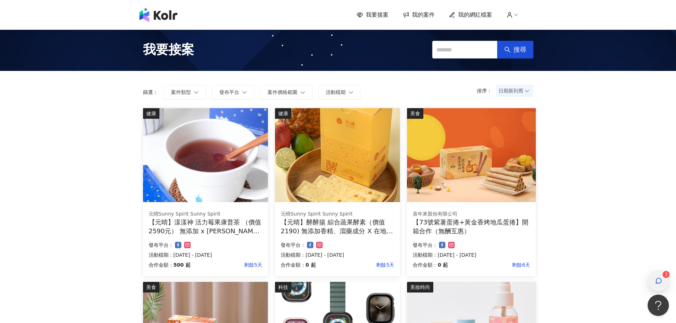
click at [652, 278] on div "button" at bounding box center [658, 280] width 21 height 21
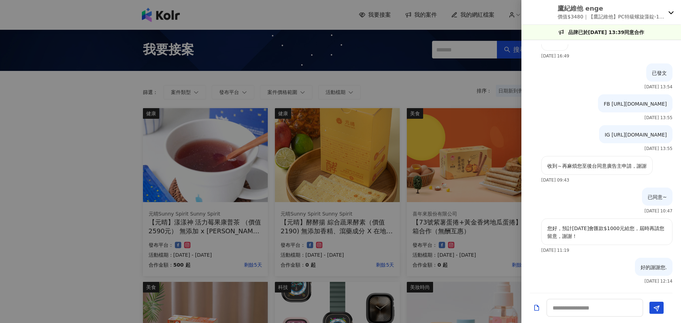
scroll to position [898, 0]
click at [669, 13] on icon at bounding box center [672, 13] width 6 height 6
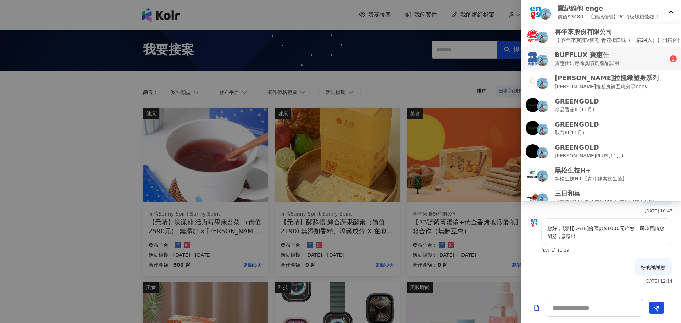
click at [642, 58] on div "BUFFLUX 寶惠仕 寶惠仕消毒除臭噴劑產品試用" at bounding box center [598, 58] width 144 height 17
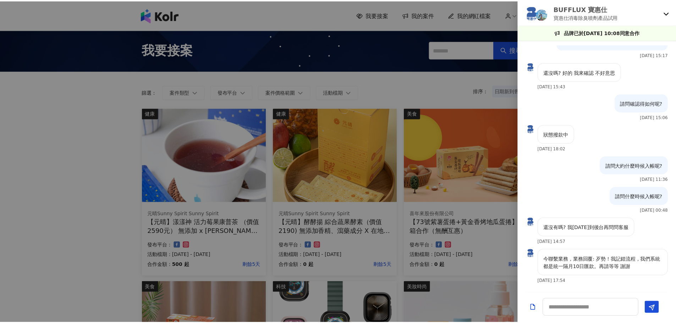
scroll to position [747, 0]
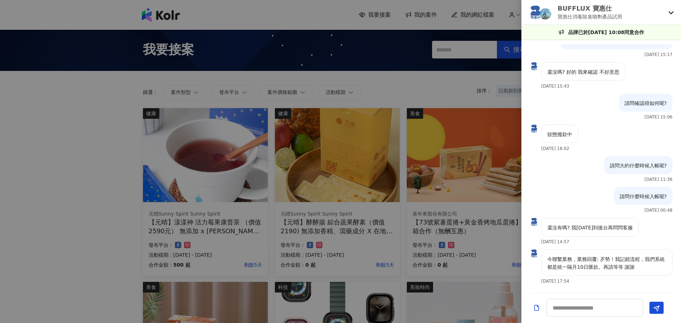
click at [410, 108] on div at bounding box center [340, 161] width 681 height 323
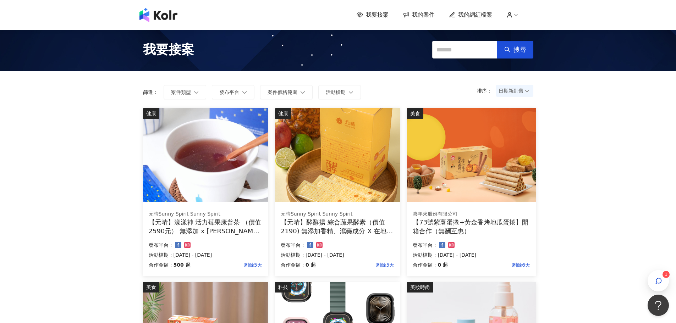
click at [513, 20] on div "我要接案 我的案件 我的網紅檔案 1" at bounding box center [338, 15] width 405 height 14
click at [511, 15] on icon at bounding box center [509, 15] width 6 height 6
click at [531, 30] on link "帳戶設定" at bounding box center [533, 28] width 20 height 6
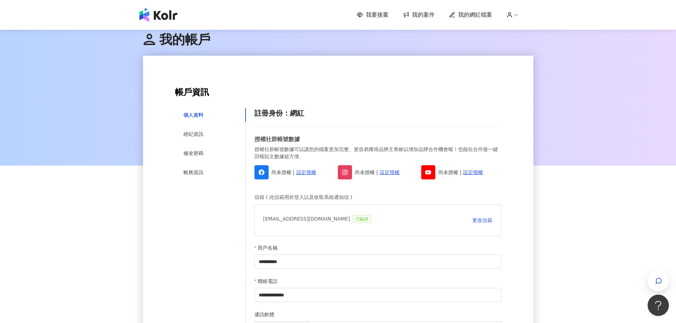
scroll to position [35, 0]
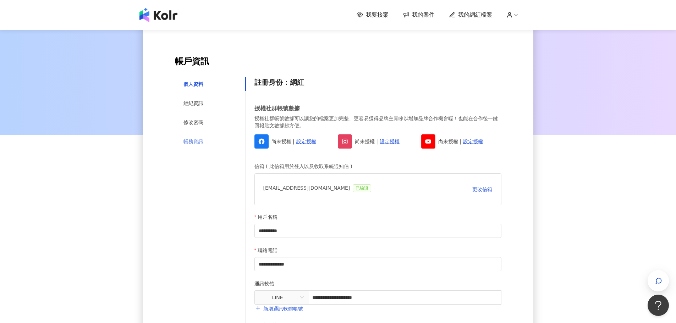
click at [191, 146] on div "帳務資訊" at bounding box center [210, 141] width 71 height 13
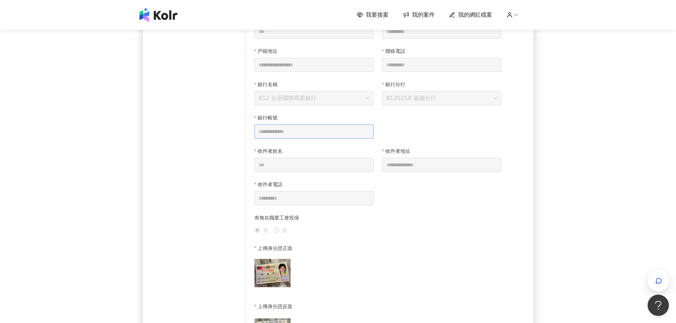
scroll to position [142, 0]
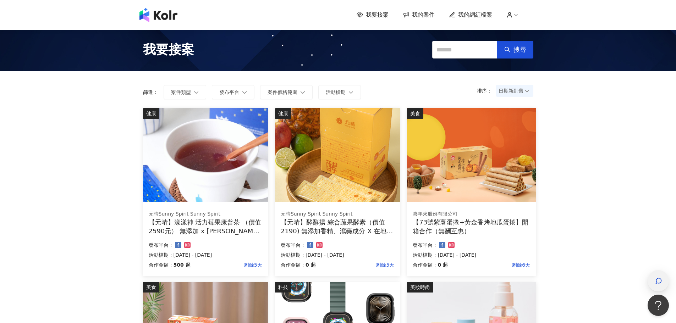
click at [658, 279] on icon "button" at bounding box center [658, 281] width 7 height 7
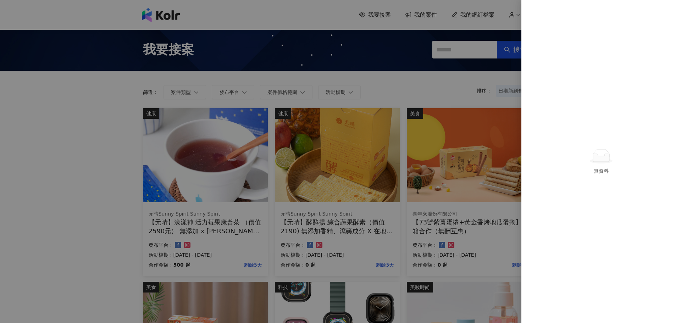
click at [452, 90] on div at bounding box center [340, 161] width 681 height 323
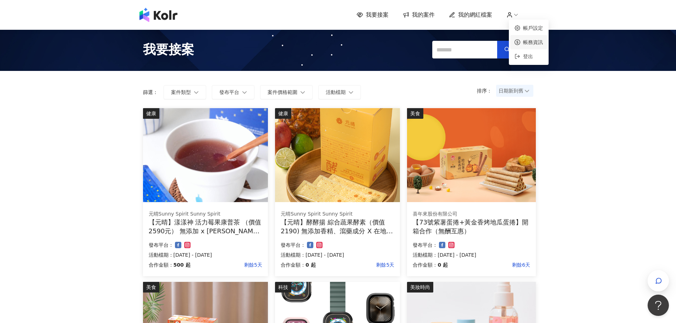
click at [536, 45] on link "帳務資訊" at bounding box center [533, 42] width 20 height 6
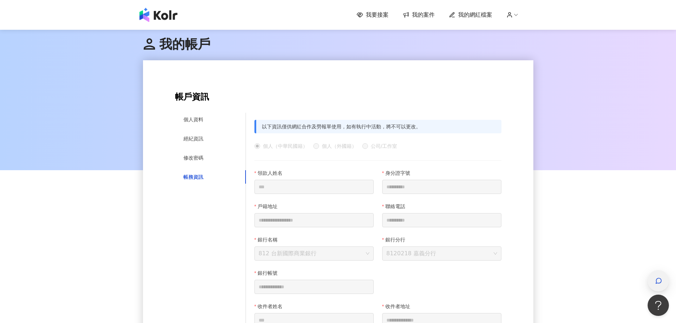
click at [660, 277] on span "button" at bounding box center [658, 281] width 7 height 9
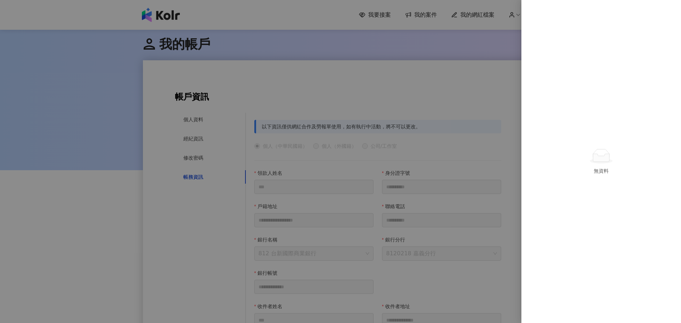
click at [461, 72] on div at bounding box center [340, 161] width 681 height 323
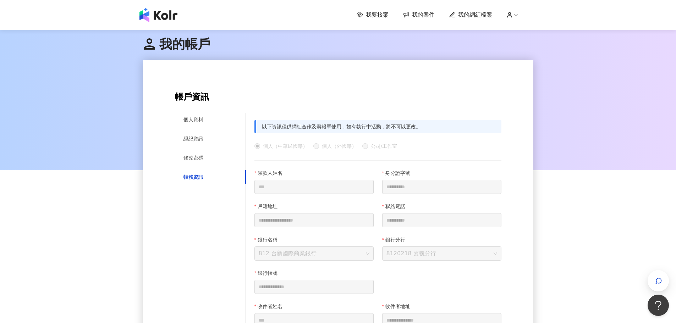
click at [380, 17] on span "我要接案" at bounding box center [377, 15] width 23 height 8
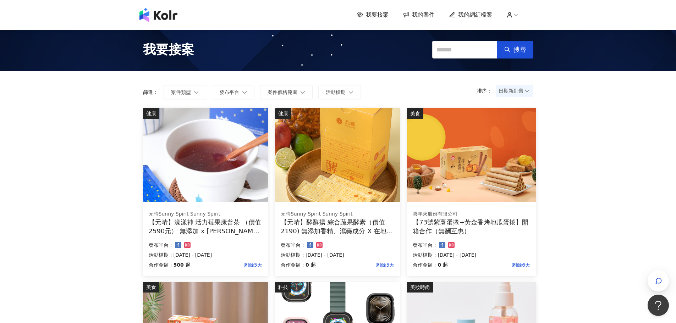
click at [519, 14] on icon at bounding box center [516, 15] width 6 height 6
click at [534, 43] on link "帳務資訊" at bounding box center [533, 42] width 20 height 6
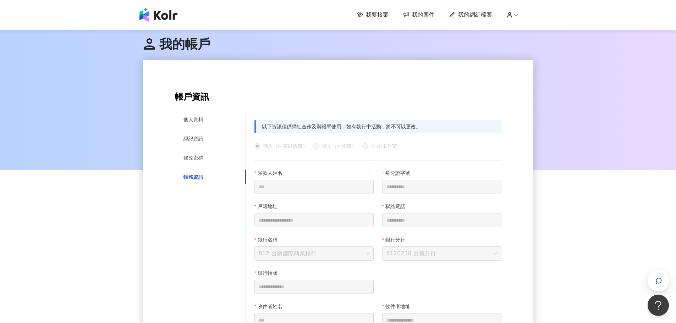
click at [510, 15] on icon at bounding box center [509, 15] width 6 height 6
click at [386, 15] on span "我要接案" at bounding box center [377, 15] width 23 height 8
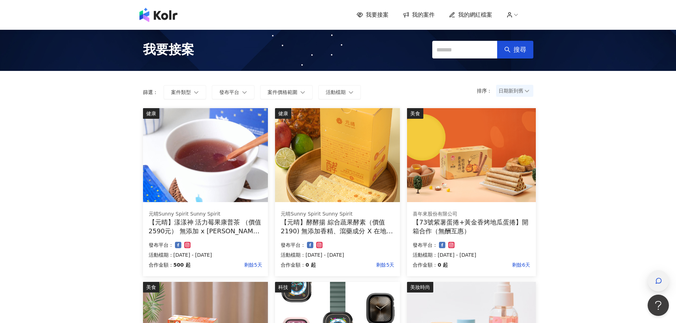
click at [660, 282] on icon "button" at bounding box center [658, 281] width 7 height 7
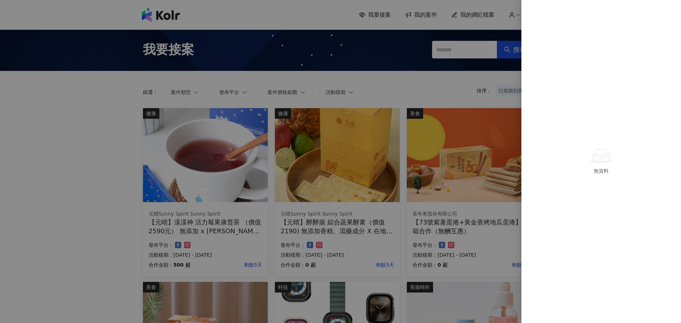
click at [448, 90] on div at bounding box center [340, 161] width 681 height 323
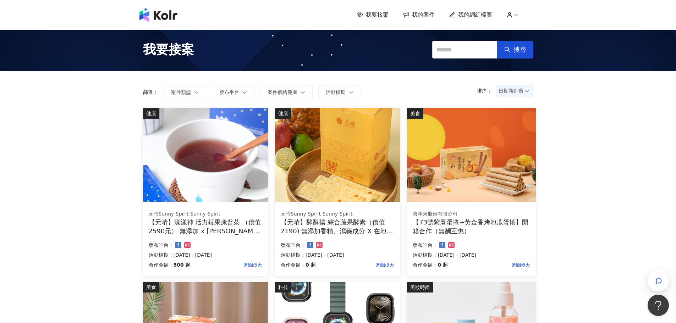
click at [153, 16] on img at bounding box center [158, 15] width 38 height 14
click at [657, 278] on icon "button" at bounding box center [658, 281] width 7 height 7
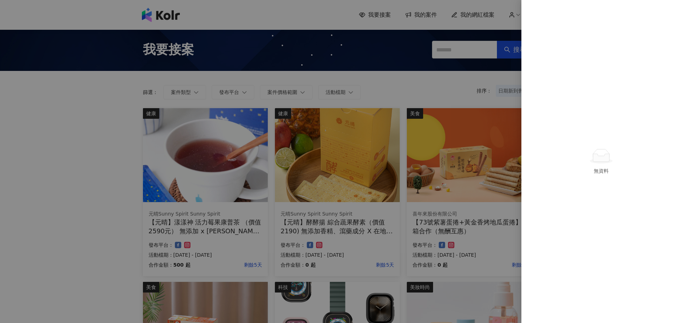
click at [541, 29] on div "無資料" at bounding box center [602, 161] width 160 height 323
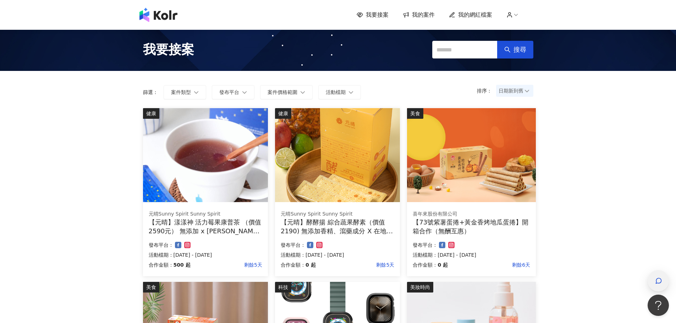
click at [664, 279] on div "button" at bounding box center [658, 280] width 21 height 21
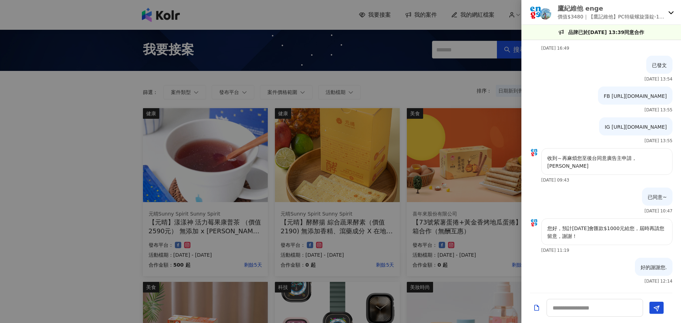
scroll to position [898, 0]
click at [605, 16] on p "價值$3480｜【鷹記維他】PC特級螺旋藻錠-1200錠" at bounding box center [612, 17] width 108 height 8
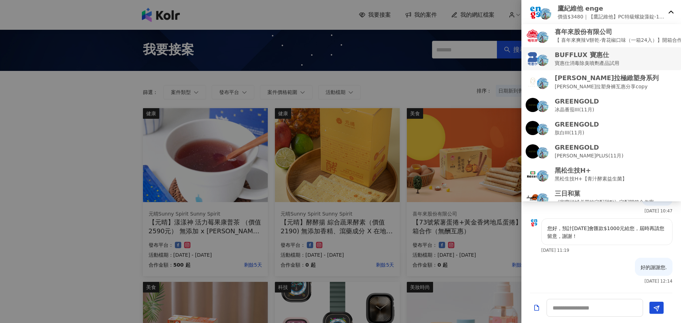
click at [568, 66] on p "寶惠仕消毒除臭噴劑產品試用" at bounding box center [587, 63] width 65 height 8
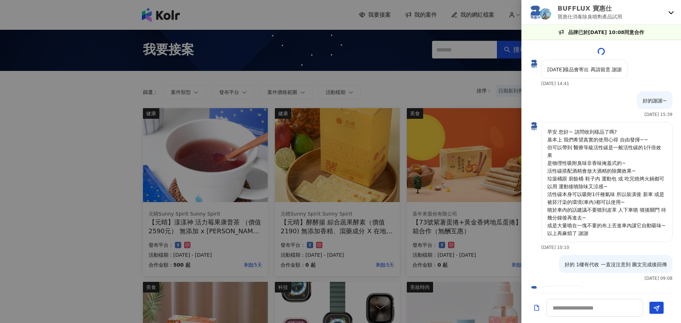
scroll to position [747, 0]
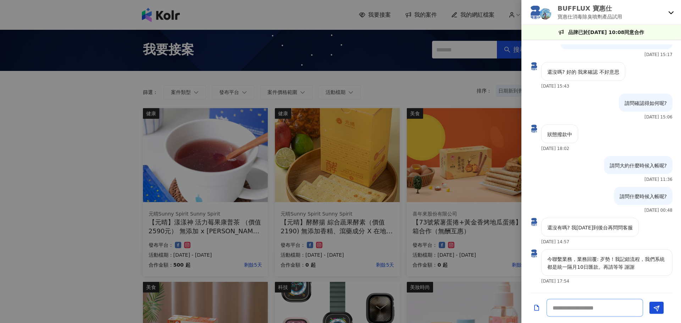
click at [602, 312] on textarea at bounding box center [595, 308] width 97 height 18
type textarea "*******"
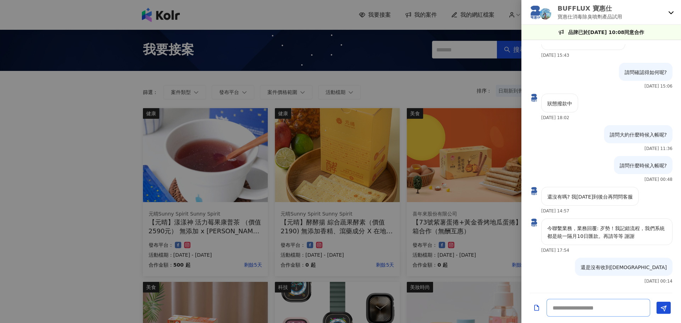
scroll to position [778, 0]
click at [64, 220] on div at bounding box center [340, 161] width 681 height 323
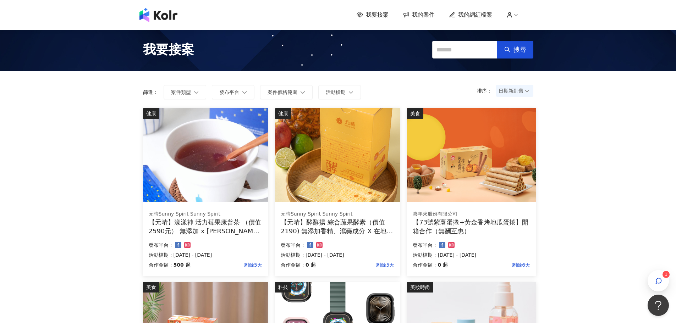
click at [213, 217] on div "元晴Sunny Spirit Sunny Spirit" at bounding box center [206, 214] width 114 height 7
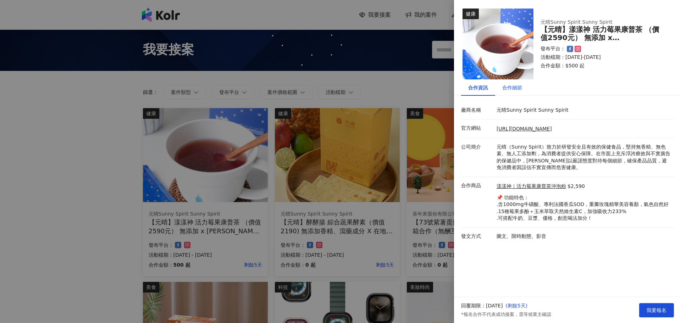
click at [518, 90] on div "合作細節" at bounding box center [513, 88] width 20 height 8
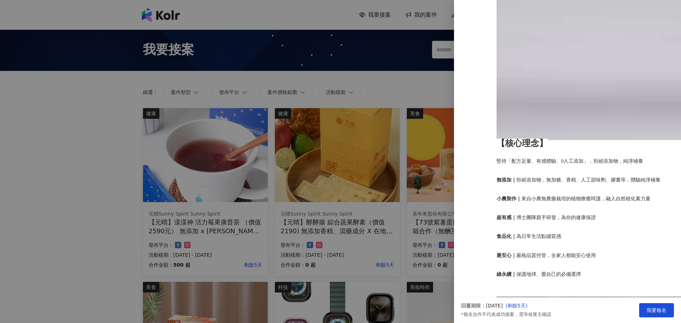
scroll to position [603, 0]
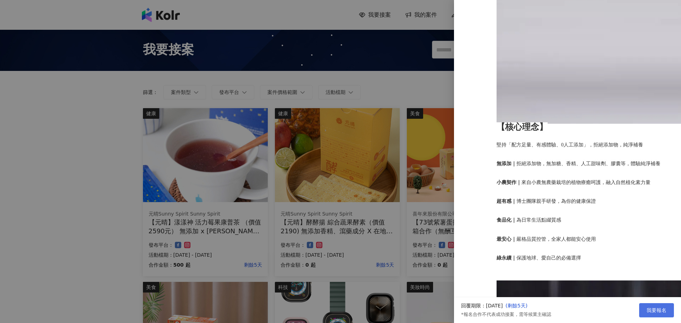
click at [646, 309] on button "我要報名" at bounding box center [657, 310] width 35 height 14
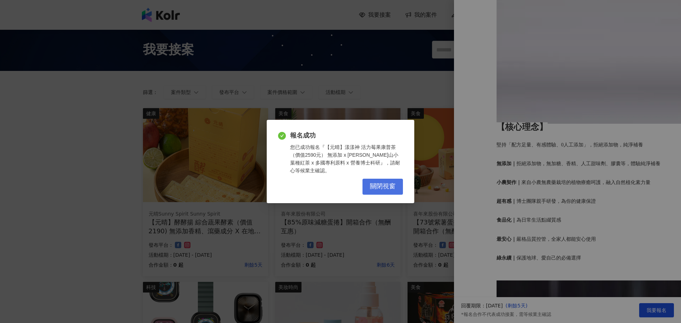
click at [380, 183] on span "關閉視窗" at bounding box center [383, 187] width 26 height 8
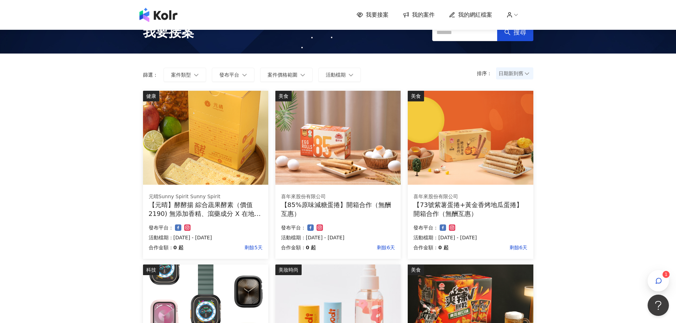
scroll to position [0, 0]
